Goal: Navigation & Orientation: Find specific page/section

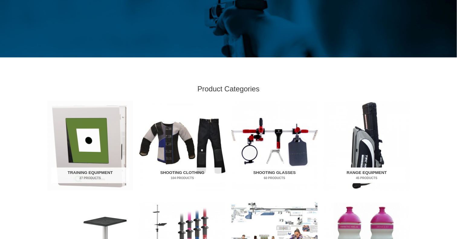
scroll to position [121, 0]
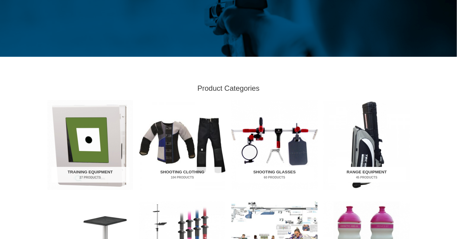
click at [368, 160] on img "Visit product category Range Equipment" at bounding box center [367, 145] width 86 height 90
click at [369, 174] on h2 "Range Equipment 45 Products" at bounding box center [367, 175] width 78 height 16
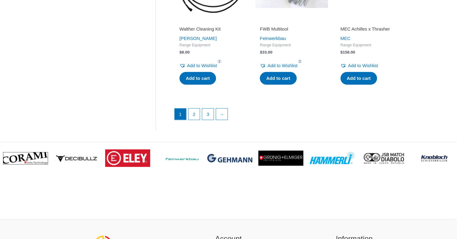
scroll to position [907, 0]
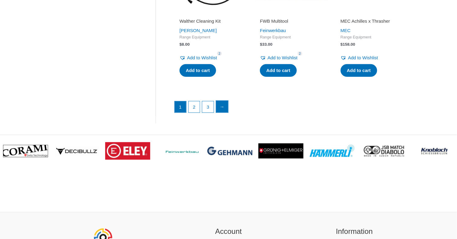
click at [226, 108] on link "→" at bounding box center [222, 107] width 12 height 12
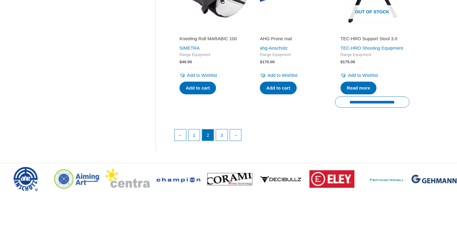
scroll to position [907, 0]
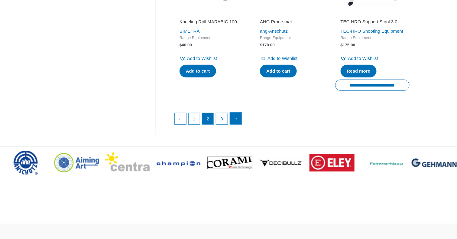
click at [234, 125] on link "→" at bounding box center [236, 118] width 12 height 12
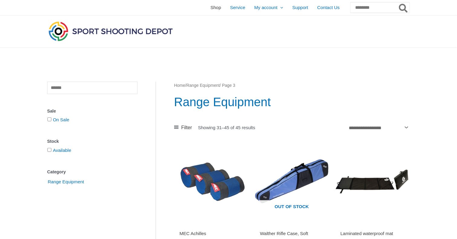
click at [210, 10] on span "Shop" at bounding box center [215, 7] width 11 height 15
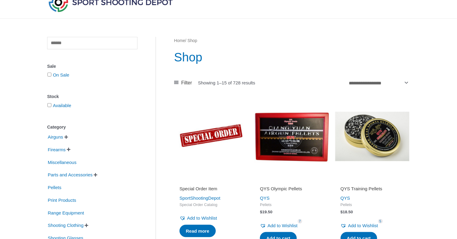
scroll to position [30, 0]
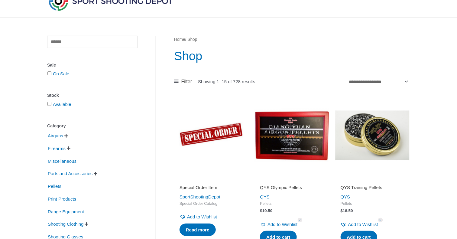
click at [70, 147] on span "" at bounding box center [69, 148] width 4 height 4
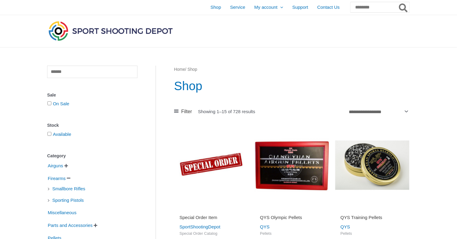
scroll to position [0, 0]
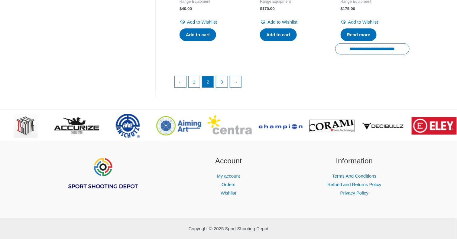
scroll to position [907, 0]
